Goal: Information Seeking & Learning: Learn about a topic

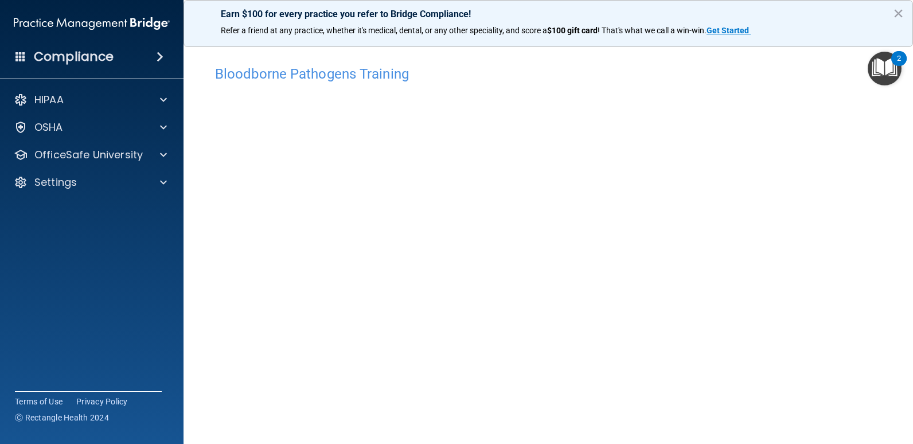
scroll to position [47, 0]
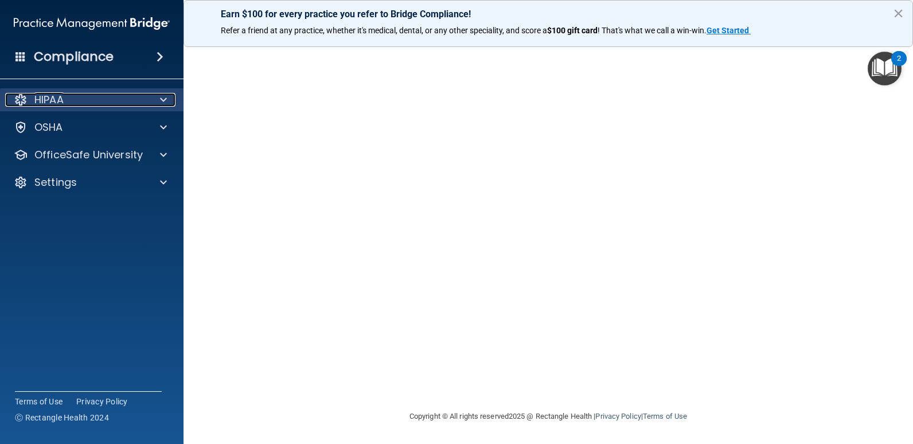
click at [130, 104] on div "HIPAA" at bounding box center [76, 100] width 142 height 14
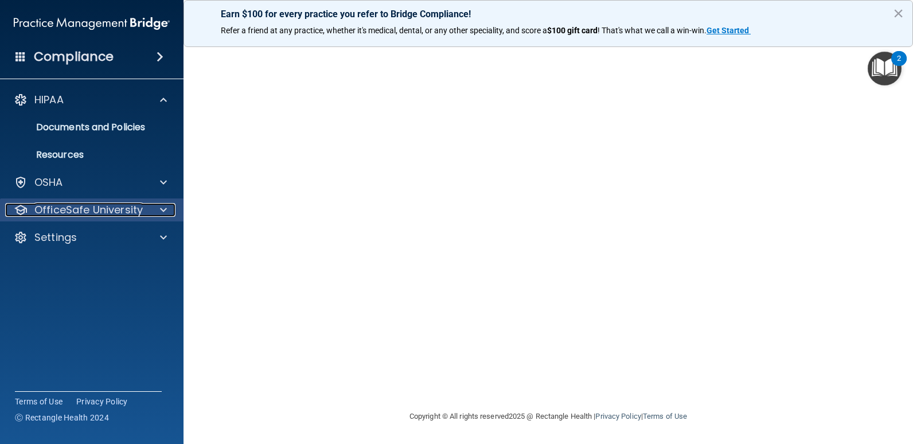
click at [129, 212] on p "OfficeSafe University" at bounding box center [88, 210] width 108 height 14
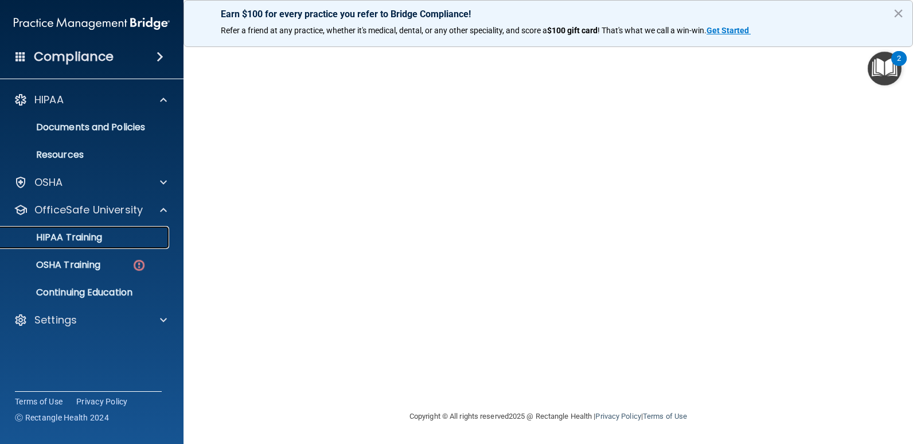
click at [115, 234] on div "HIPAA Training" at bounding box center [85, 237] width 157 height 11
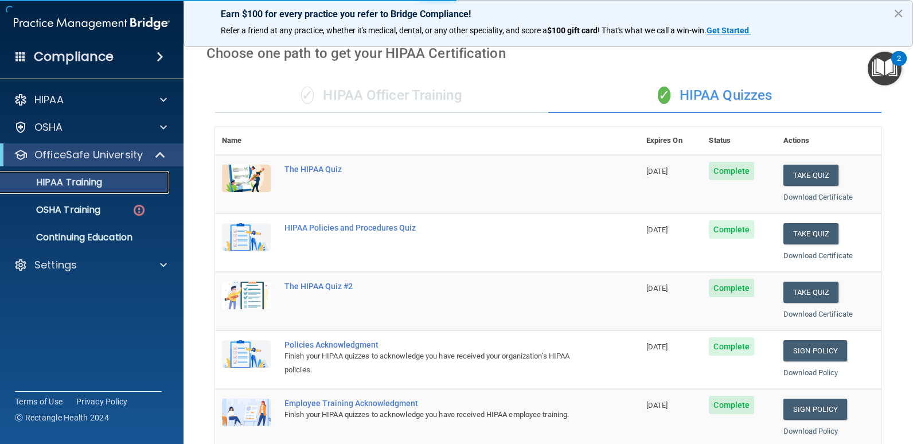
scroll to position [420, 0]
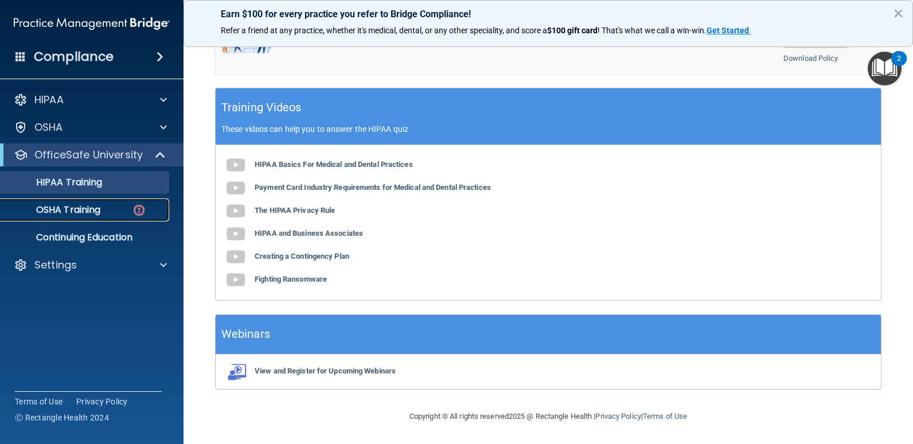
click at [99, 218] on link "OSHA Training" at bounding box center [79, 209] width 181 height 23
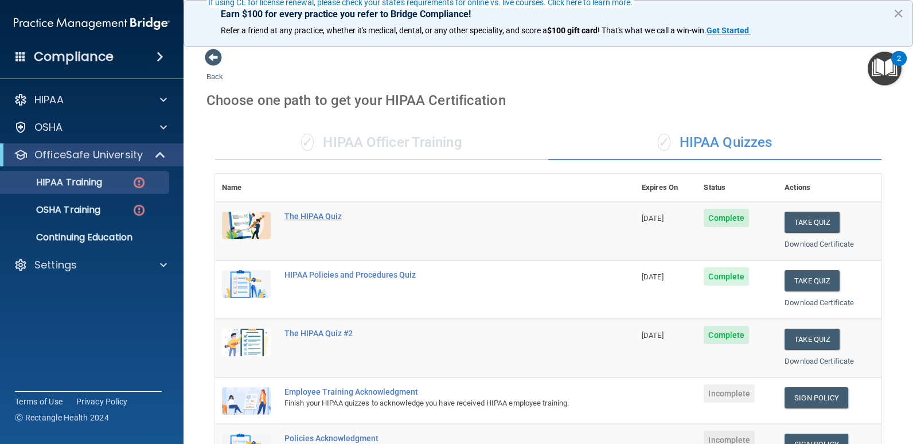
scroll to position [115, 0]
